Goal: Navigation & Orientation: Go to known website

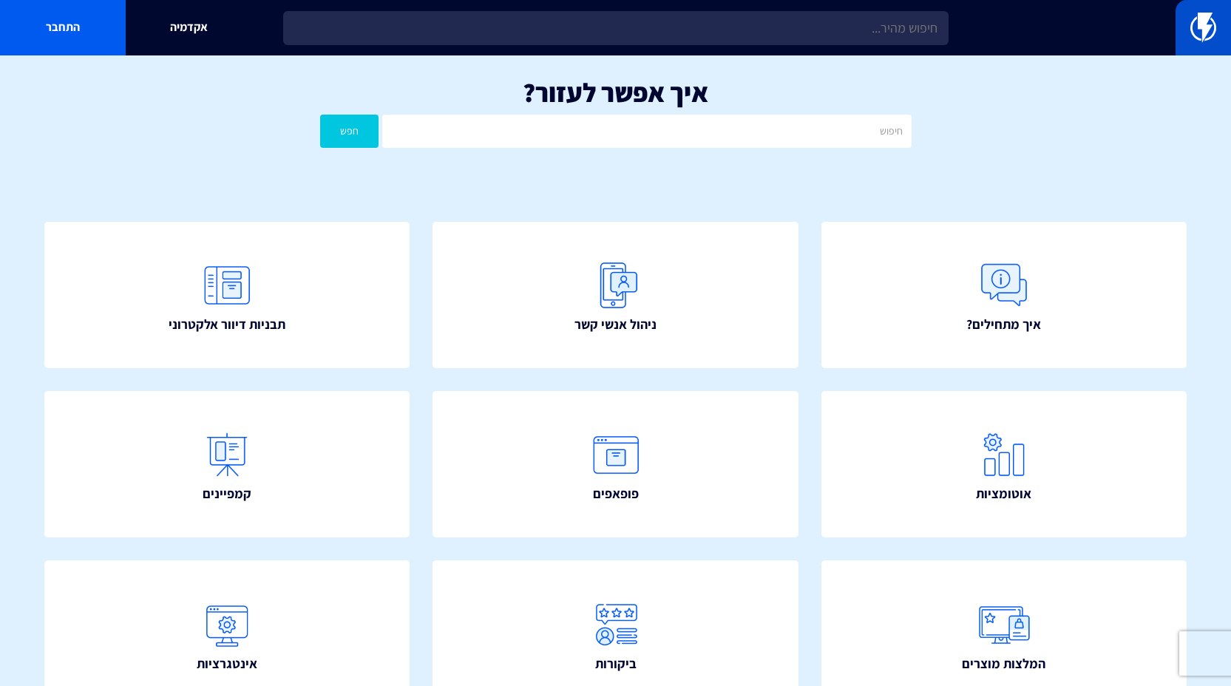
click at [1210, 33] on img at bounding box center [1203, 28] width 26 height 30
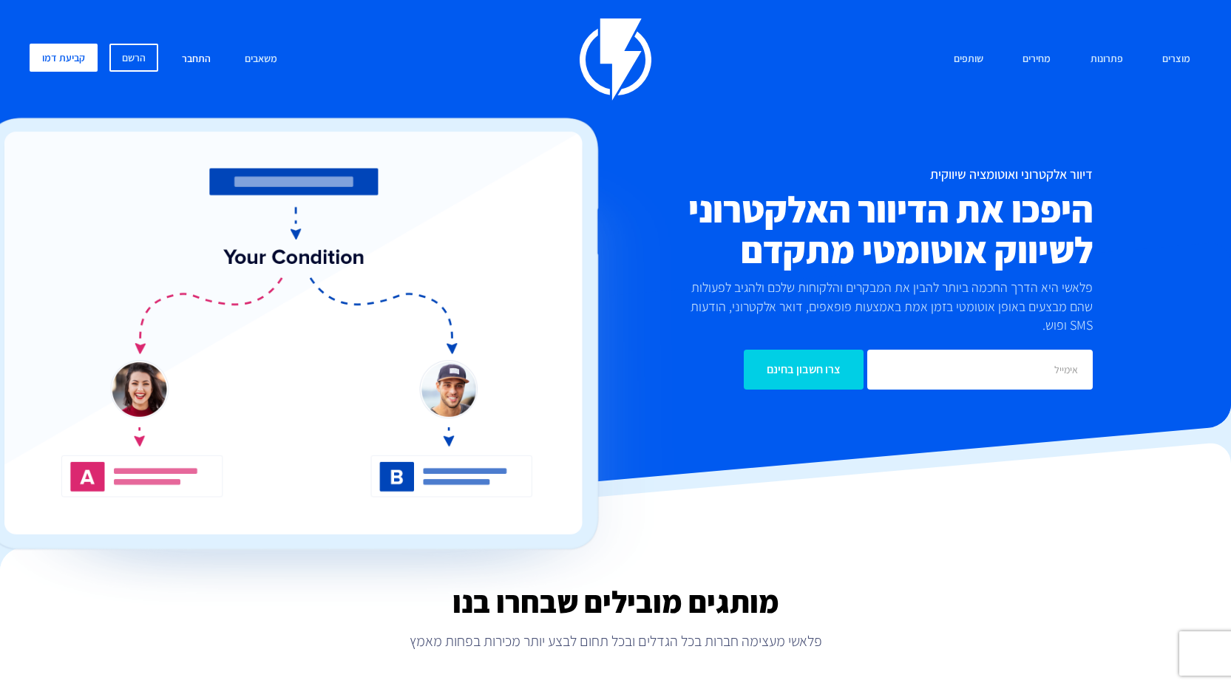
click at [200, 55] on link "התחבר" at bounding box center [196, 60] width 51 height 32
